Goal: Use online tool/utility: Utilize a website feature to perform a specific function

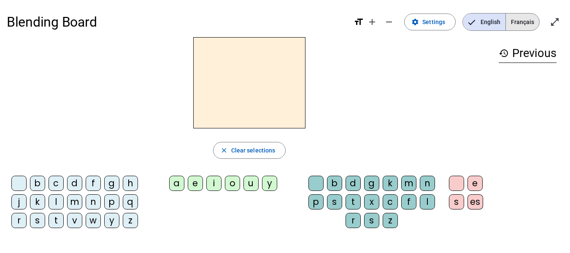
click at [526, 23] on span "Français" at bounding box center [522, 22] width 33 height 17
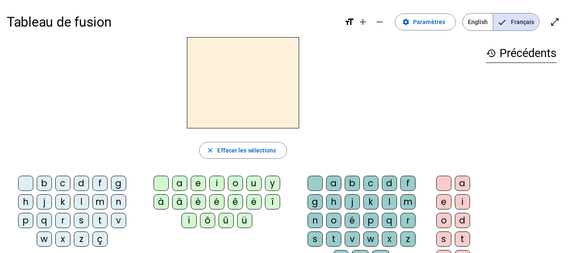
click at [42, 186] on div "b" at bounding box center [44, 183] width 15 height 15
click at [62, 185] on div "c" at bounding box center [62, 183] width 15 height 15
click at [46, 183] on div "b" at bounding box center [44, 183] width 15 height 15
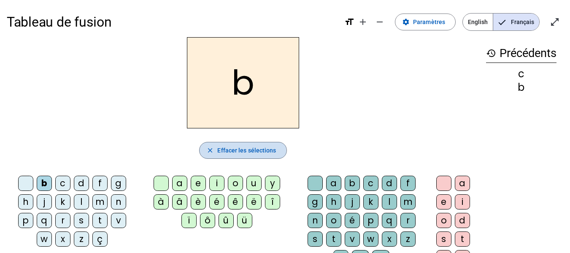
click at [235, 151] on span "Effacer les sélections" at bounding box center [246, 150] width 59 height 10
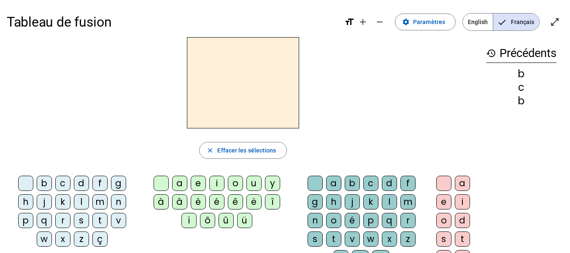
click at [100, 203] on div "m" at bounding box center [99, 201] width 15 height 15
click at [183, 184] on div "a" at bounding box center [179, 183] width 15 height 15
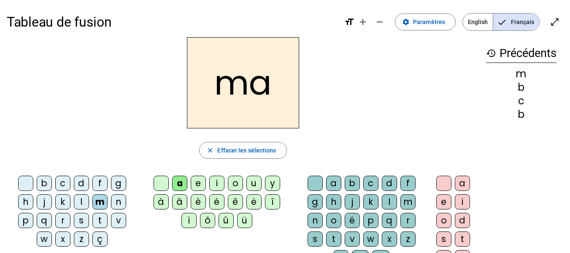
click at [237, 81] on h2 "ma" at bounding box center [243, 82] width 112 height 91
click at [76, 200] on div "l" at bounding box center [81, 201] width 15 height 15
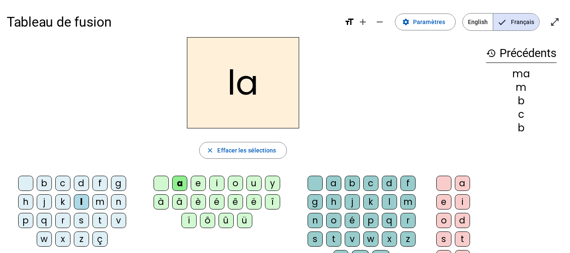
click at [199, 182] on div "e" at bounding box center [198, 183] width 15 height 15
click at [88, 183] on div "d" at bounding box center [81, 183] width 15 height 15
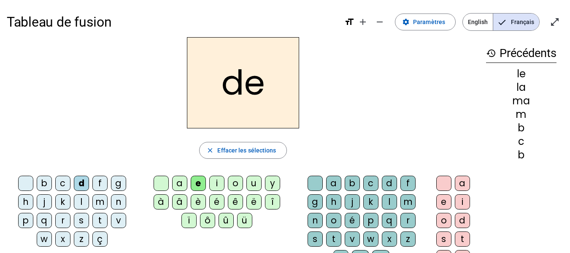
click at [256, 181] on div "u" at bounding box center [253, 183] width 15 height 15
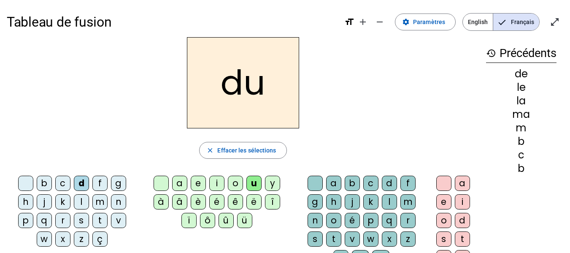
click at [100, 221] on div "t" at bounding box center [99, 220] width 15 height 15
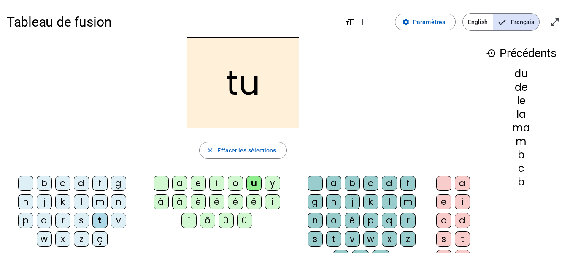
click at [179, 181] on div "a" at bounding box center [179, 183] width 15 height 15
click at [197, 189] on div "e" at bounding box center [198, 183] width 15 height 15
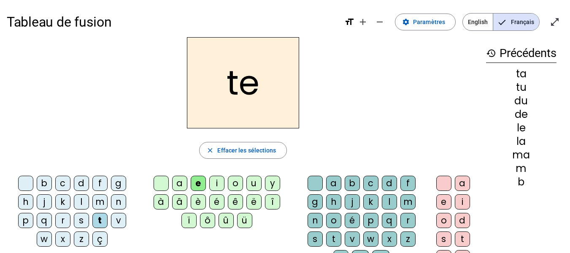
click at [103, 205] on div "m" at bounding box center [99, 201] width 15 height 15
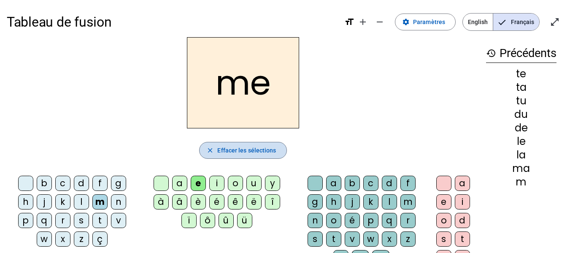
click at [239, 153] on span "Effacer les sélections" at bounding box center [246, 150] width 59 height 10
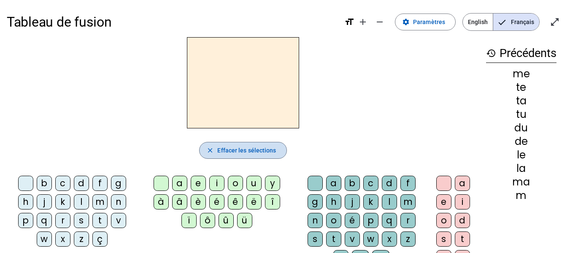
click at [239, 153] on span "Effacer les sélections" at bounding box center [246, 150] width 59 height 10
drag, startPoint x: 239, startPoint y: 153, endPoint x: 494, endPoint y: 49, distance: 275.3
click at [494, 49] on div "close Effacer les sélections b c d f g h j k l m n p q r s t v w x z ç a e i o …" at bounding box center [285, 173] width 556 height 272
click at [492, 54] on mat-icon "history" at bounding box center [491, 53] width 10 height 10
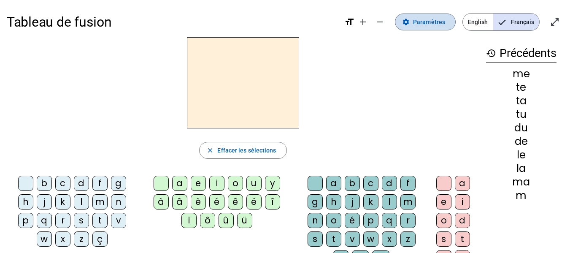
click at [435, 25] on span "Paramètres" at bounding box center [429, 22] width 32 height 10
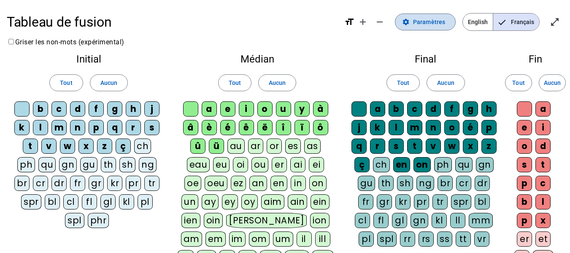
click at [435, 25] on span "Paramètres" at bounding box center [429, 22] width 32 height 10
click at [385, 18] on mat-icon "remove" at bounding box center [380, 22] width 10 height 10
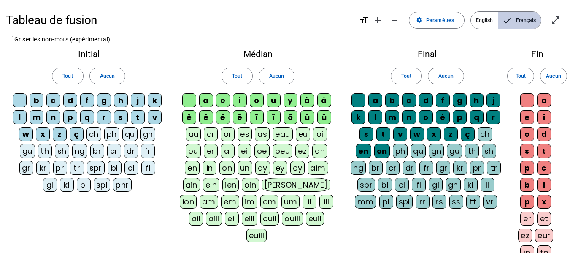
click at [514, 16] on span "Français" at bounding box center [519, 20] width 43 height 17
